Goal: Task Accomplishment & Management: Manage account settings

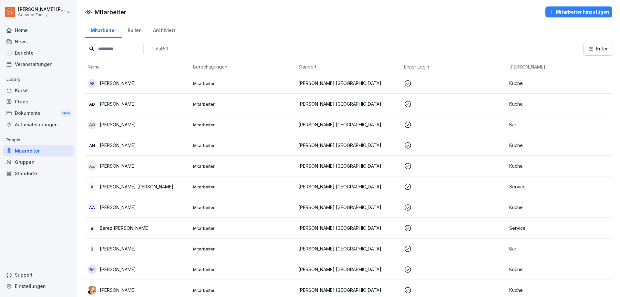
click at [28, 111] on div "Dokumente New" at bounding box center [38, 113] width 70 height 12
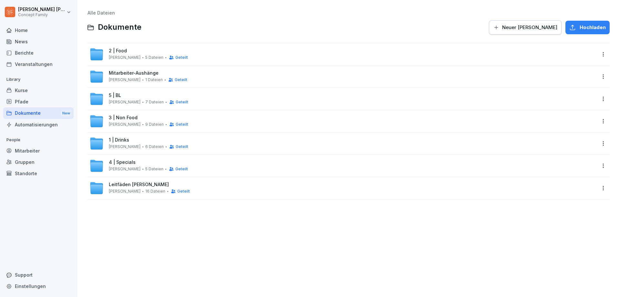
click at [135, 117] on span "3 | Non Food" at bounding box center [123, 117] width 29 height 5
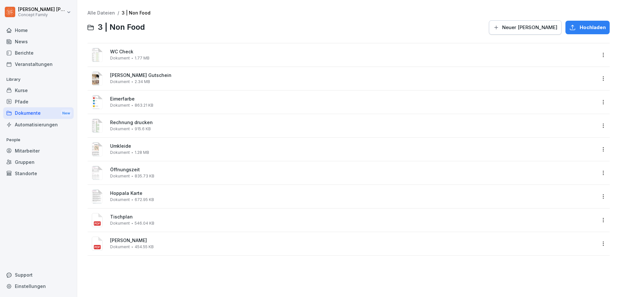
click at [32, 114] on div "Dokumente New" at bounding box center [38, 113] width 70 height 12
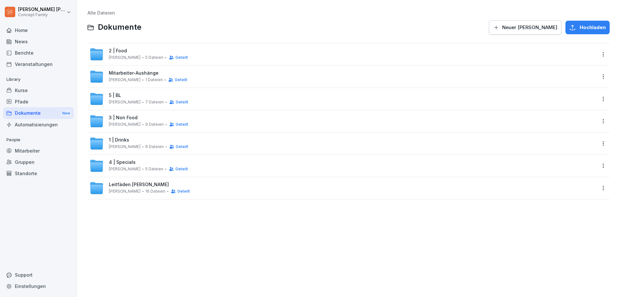
click at [119, 57] on span "[PERSON_NAME]" at bounding box center [125, 57] width 32 height 5
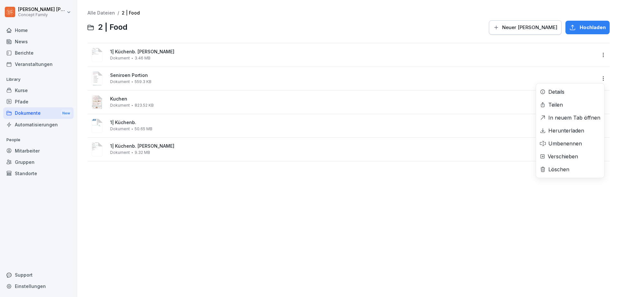
click at [600, 78] on html "[PERSON_NAME] Concept Family Home News Berichte Veranstaltungen Library Kurse P…" at bounding box center [310, 148] width 620 height 297
click at [565, 169] on div "Löschen" at bounding box center [558, 169] width 21 height 8
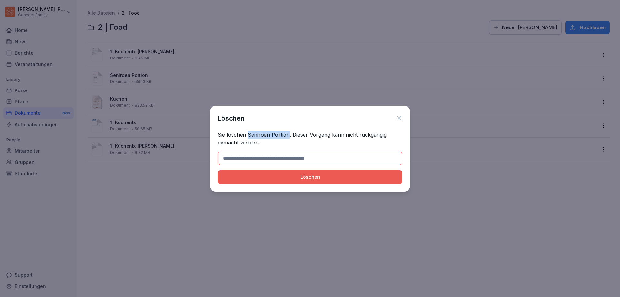
drag, startPoint x: 247, startPoint y: 136, endPoint x: 287, endPoint y: 134, distance: 40.1
click at [287, 134] on p "Sie löschen Seniroen Portion. Dieser Vorgang kann nicht rückgängig gemacht werd…" at bounding box center [309, 138] width 185 height 15
copy p "Seniroen Portion"
click at [282, 161] on input at bounding box center [309, 158] width 185 height 14
paste input "**********"
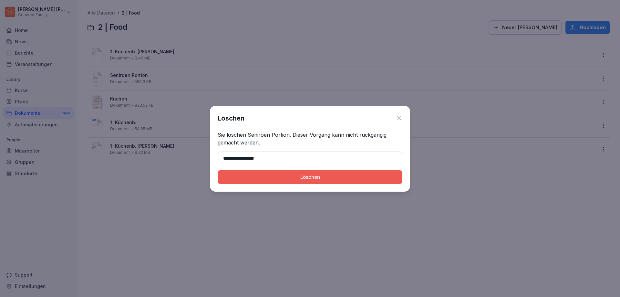
type input "**********"
click at [337, 176] on div "Löschen" at bounding box center [310, 176] width 174 height 7
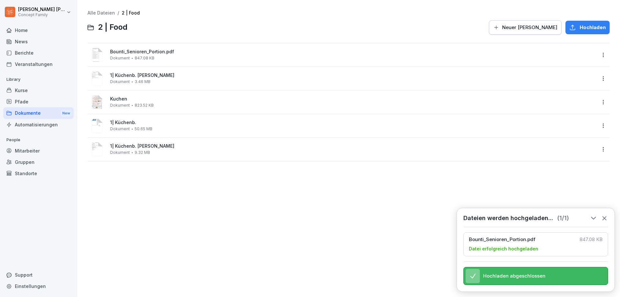
click at [598, 57] on html "[PERSON_NAME] Concept Family Home News Berichte Veranstaltungen Library Kurse P…" at bounding box center [310, 148] width 620 height 297
click at [570, 120] on div "Umbenennen" at bounding box center [565, 120] width 34 height 8
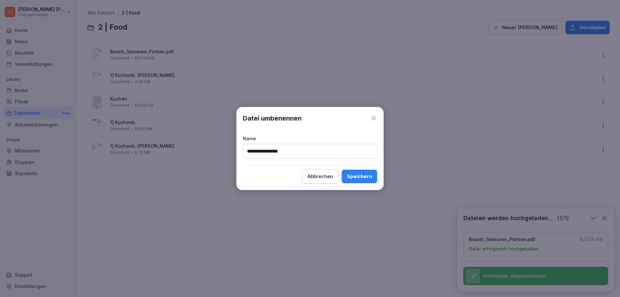
type input "**********"
click at [356, 173] on div "Speichern" at bounding box center [359, 176] width 25 height 7
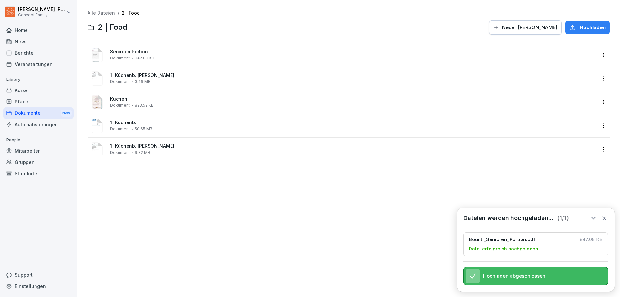
click at [145, 186] on div "Alle Dateien / 2 | Food 2 | Food Neuer [PERSON_NAME] Hochladen Seniroen Portion…" at bounding box center [348, 148] width 533 height 287
